Goal: Find specific page/section: Find specific page/section

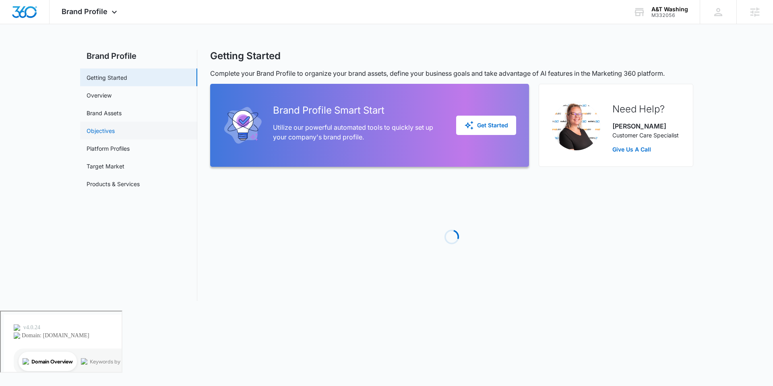
click at [101, 131] on link "Objectives" at bounding box center [101, 130] width 28 height 8
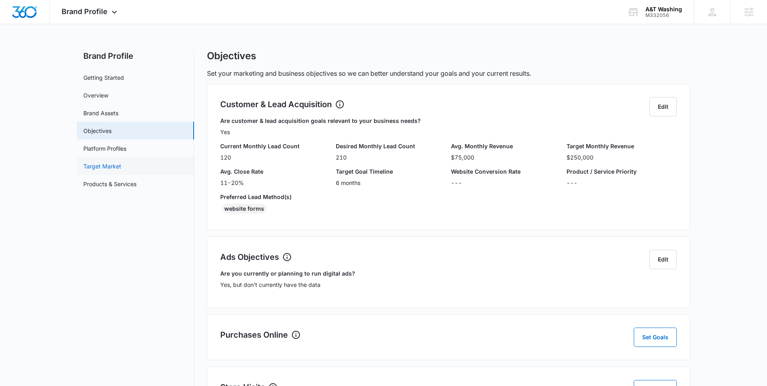
click at [106, 166] on link "Target Market" at bounding box center [102, 166] width 38 height 8
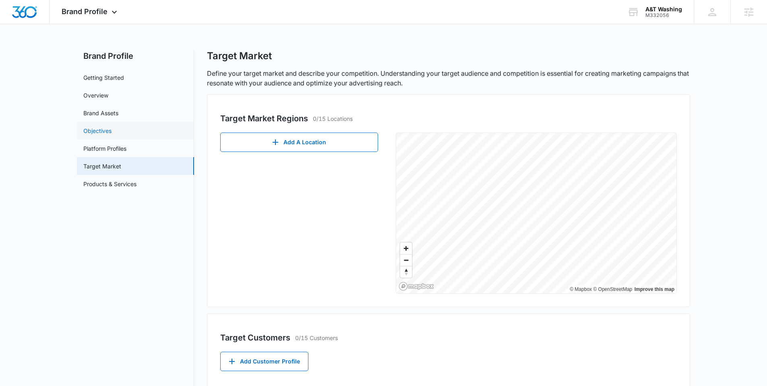
click at [93, 134] on link "Objectives" at bounding box center [97, 130] width 28 height 8
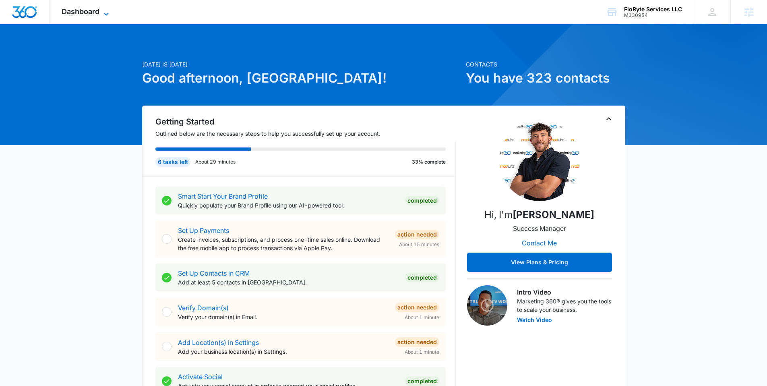
click at [94, 12] on span "Dashboard" at bounding box center [81, 11] width 38 height 8
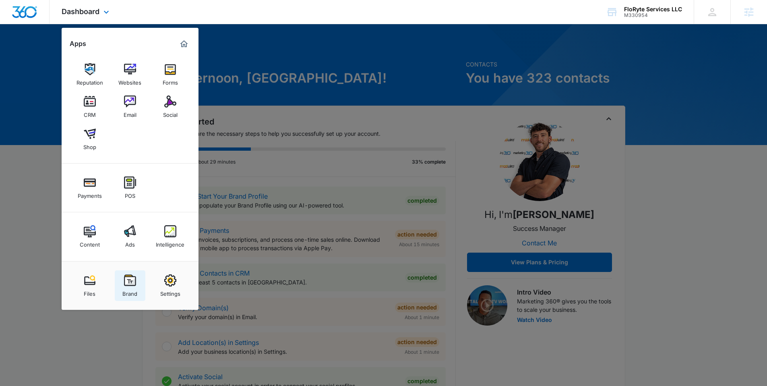
click at [130, 277] on img at bounding box center [130, 280] width 12 height 12
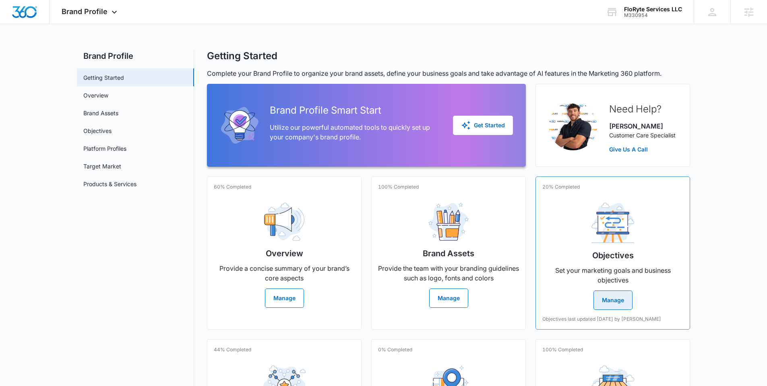
click at [607, 301] on button "Manage" at bounding box center [613, 299] width 39 height 19
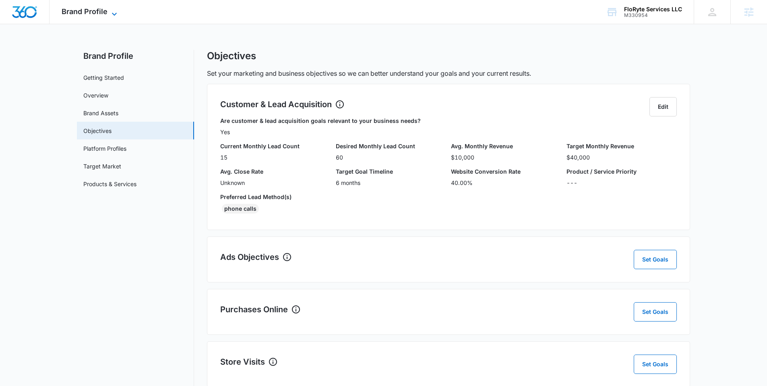
click at [63, 9] on span "Brand Profile" at bounding box center [85, 11] width 46 height 8
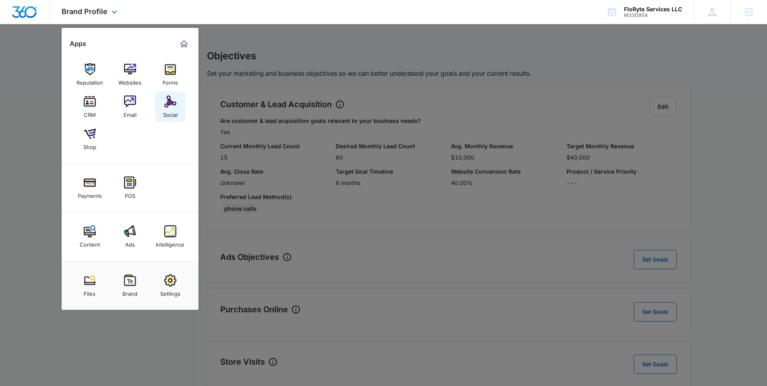
click at [173, 104] on img at bounding box center [170, 101] width 12 height 12
